Goal: Check status

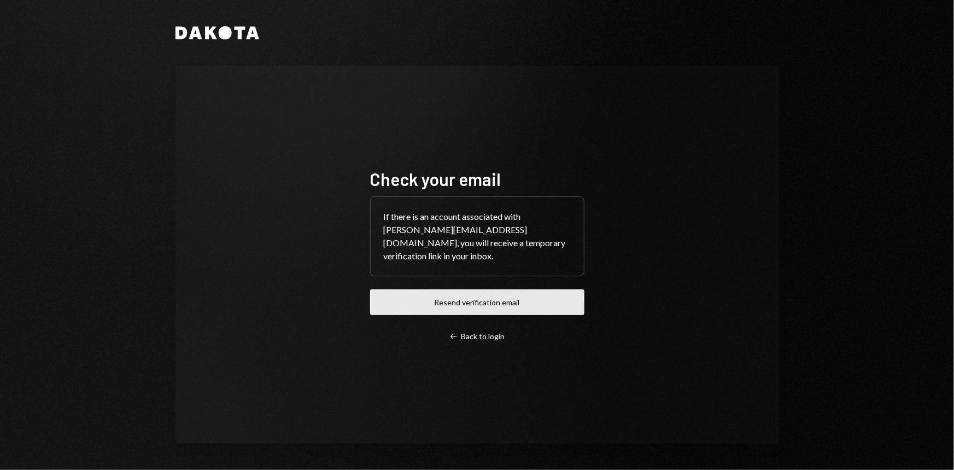
click at [492, 290] on button "Resend verification email" at bounding box center [477, 302] width 214 height 26
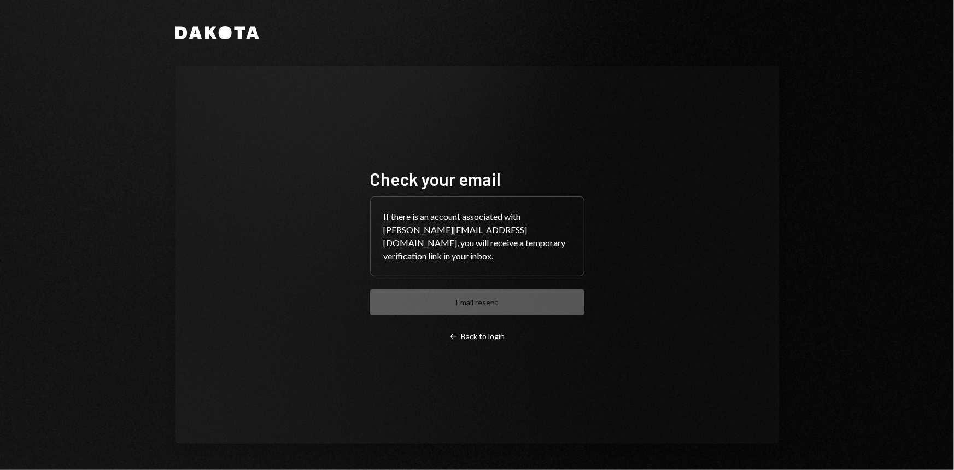
click at [744, 254] on div "Check your email If there is an account associated with minnie@vanafoundation.o…" at bounding box center [478, 255] width 604 height 378
click at [599, 226] on div "Check your email If there is an account associated with minnie@vanafoundation.o…" at bounding box center [478, 255] width 604 height 378
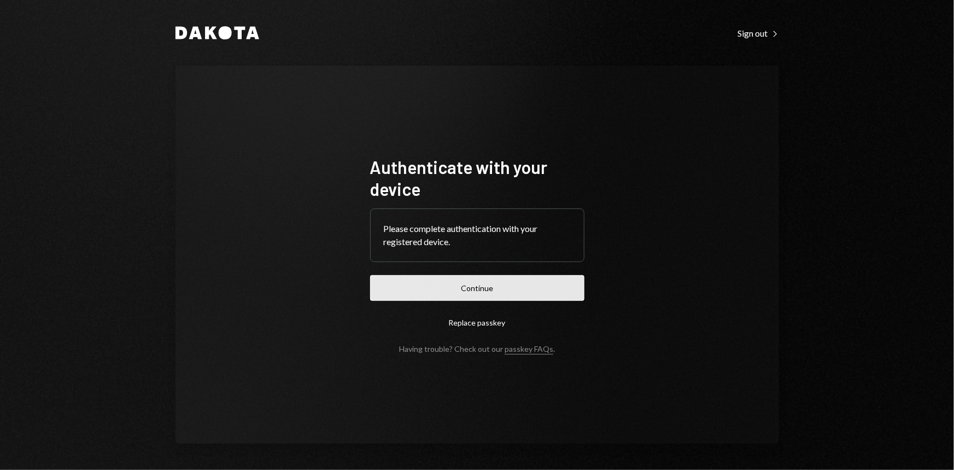
click at [489, 281] on button "Continue" at bounding box center [477, 288] width 214 height 26
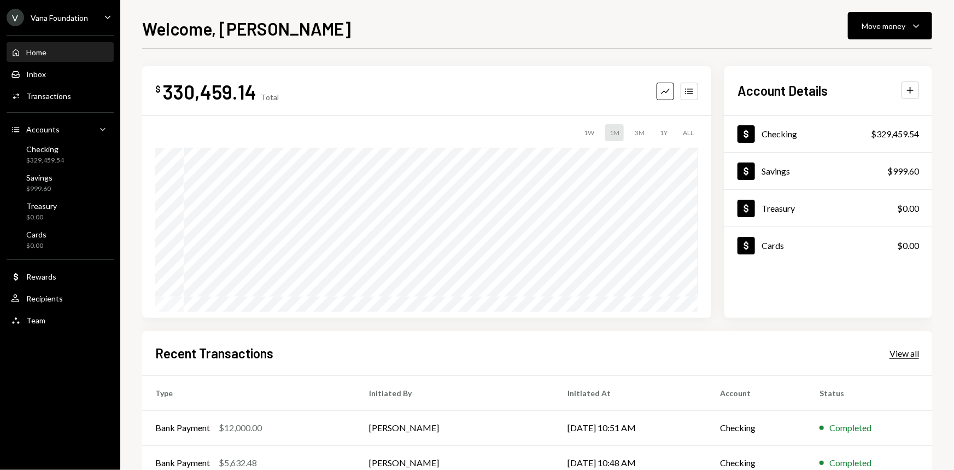
click at [916, 354] on div "View all" at bounding box center [905, 353] width 30 height 11
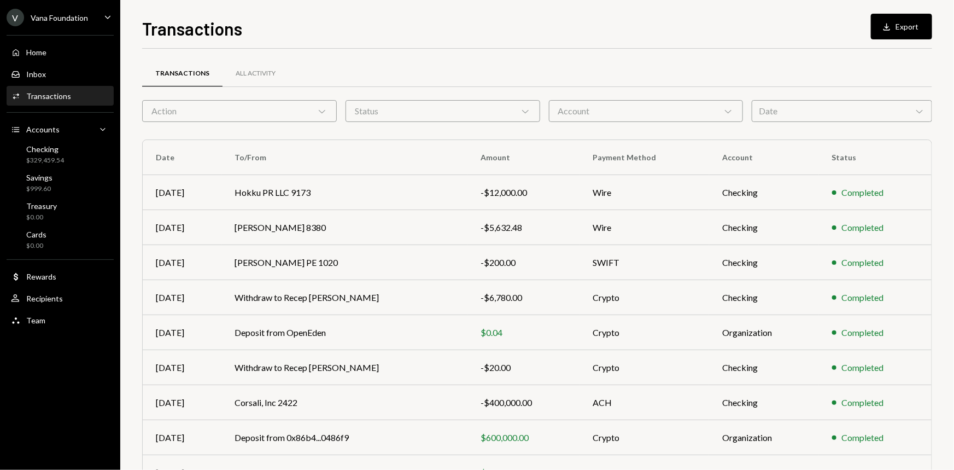
click at [780, 114] on div "Date Chevron Down" at bounding box center [842, 111] width 180 height 22
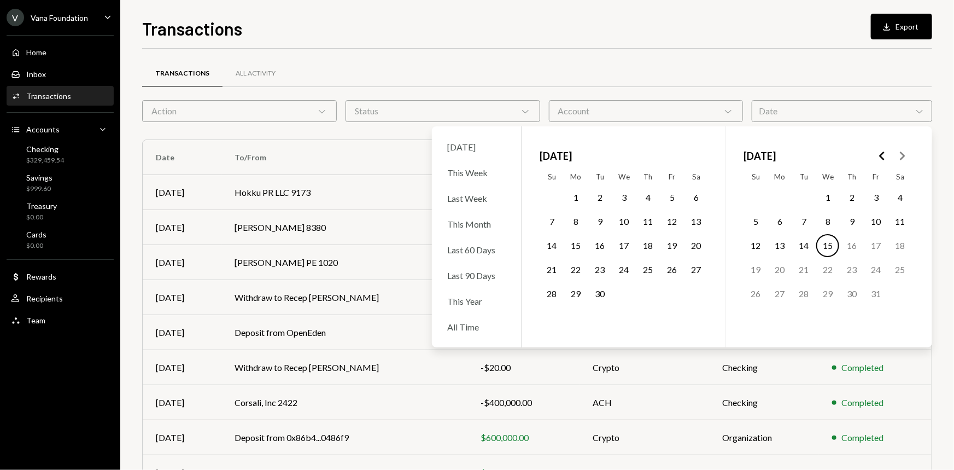
click at [674, 219] on button "12" at bounding box center [672, 221] width 23 height 23
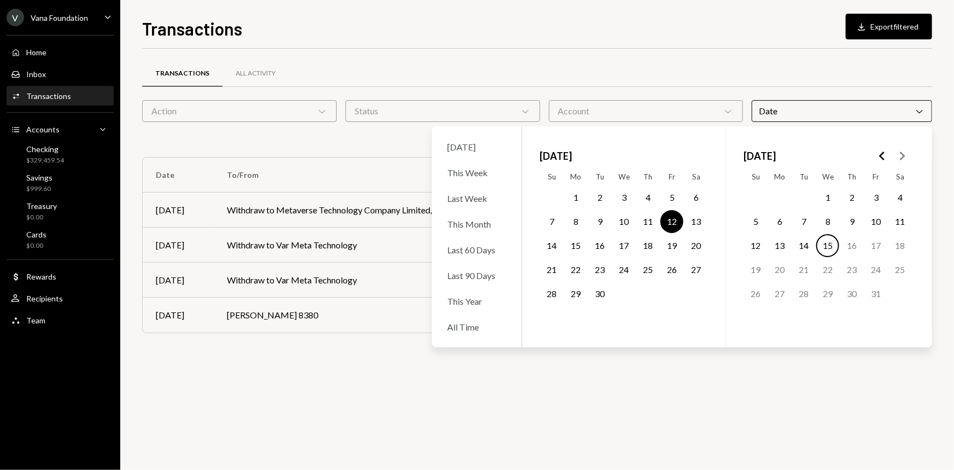
click at [603, 240] on button "16" at bounding box center [599, 245] width 23 height 23
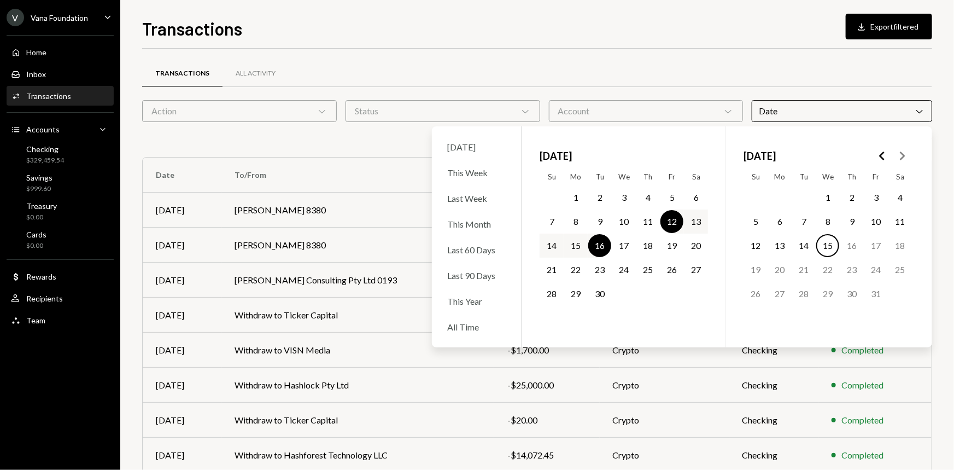
click at [724, 71] on div "Transactions All Activity" at bounding box center [537, 74] width 790 height 28
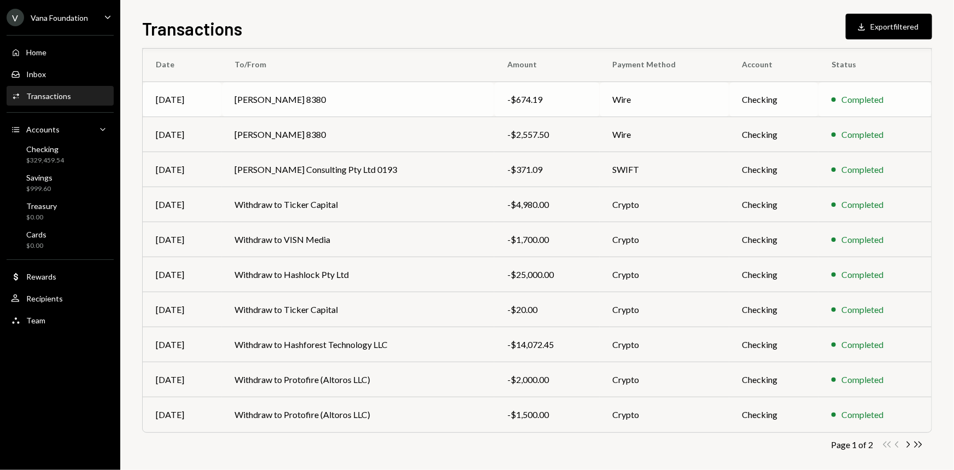
scroll to position [118, 0]
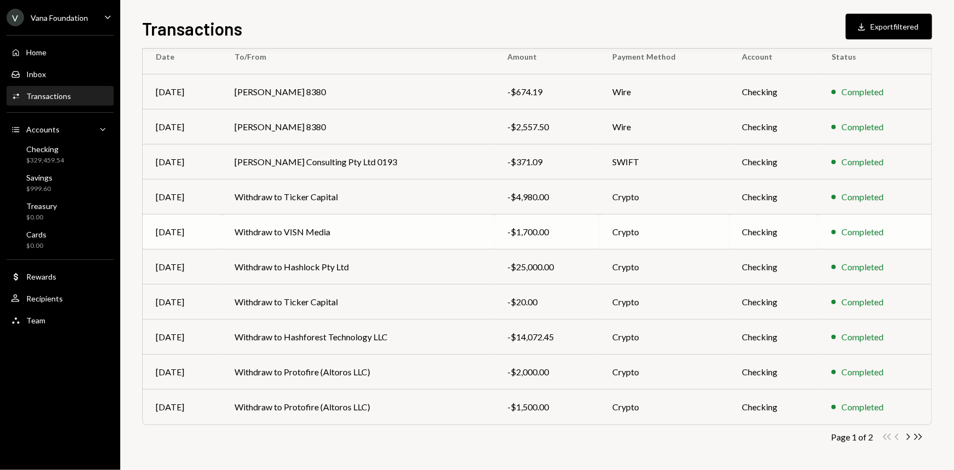
click at [364, 228] on td "Withdraw to VISN Media" at bounding box center [358, 231] width 273 height 35
